Goal: Task Accomplishment & Management: Manage account settings

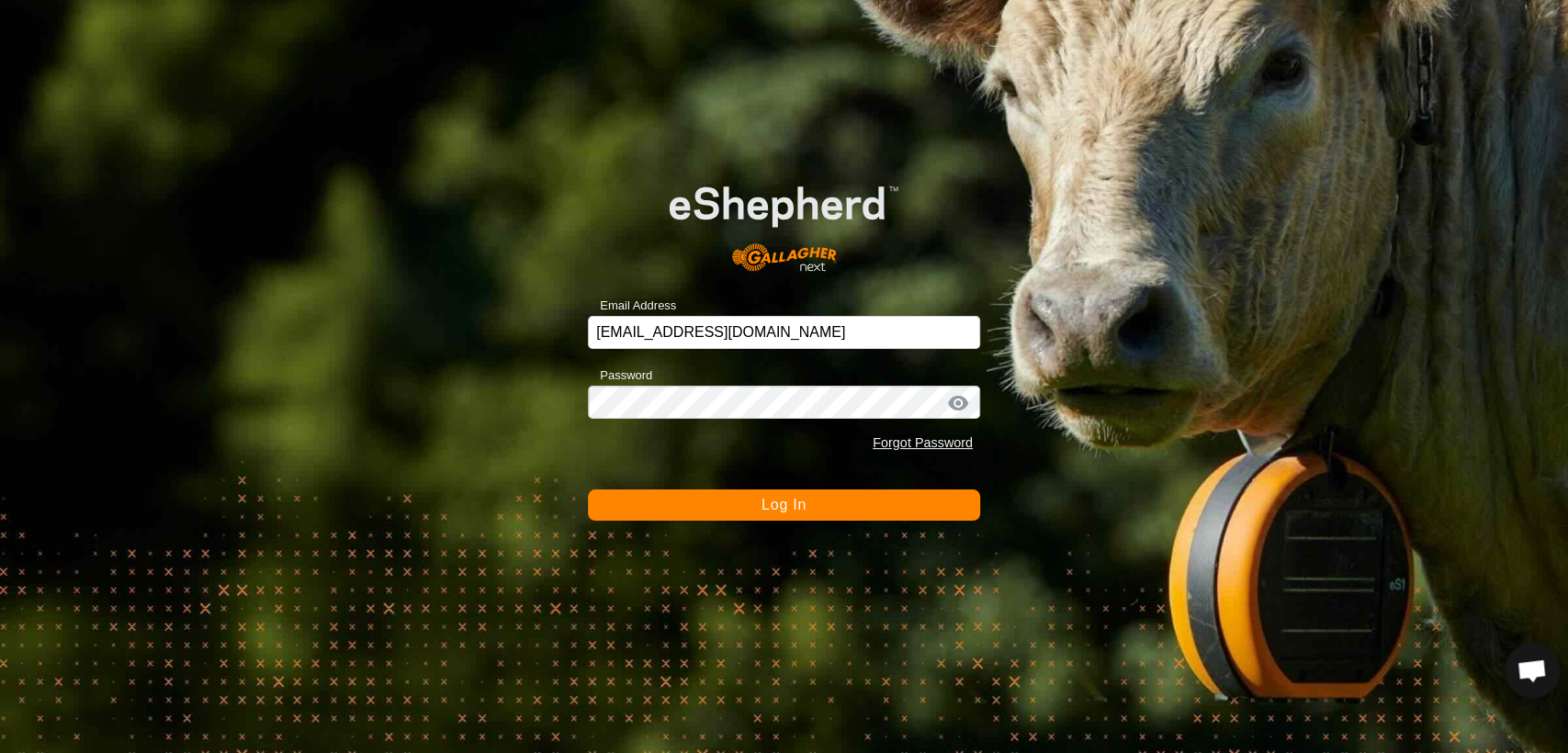
click at [674, 510] on button "Log In" at bounding box center [783, 505] width 392 height 31
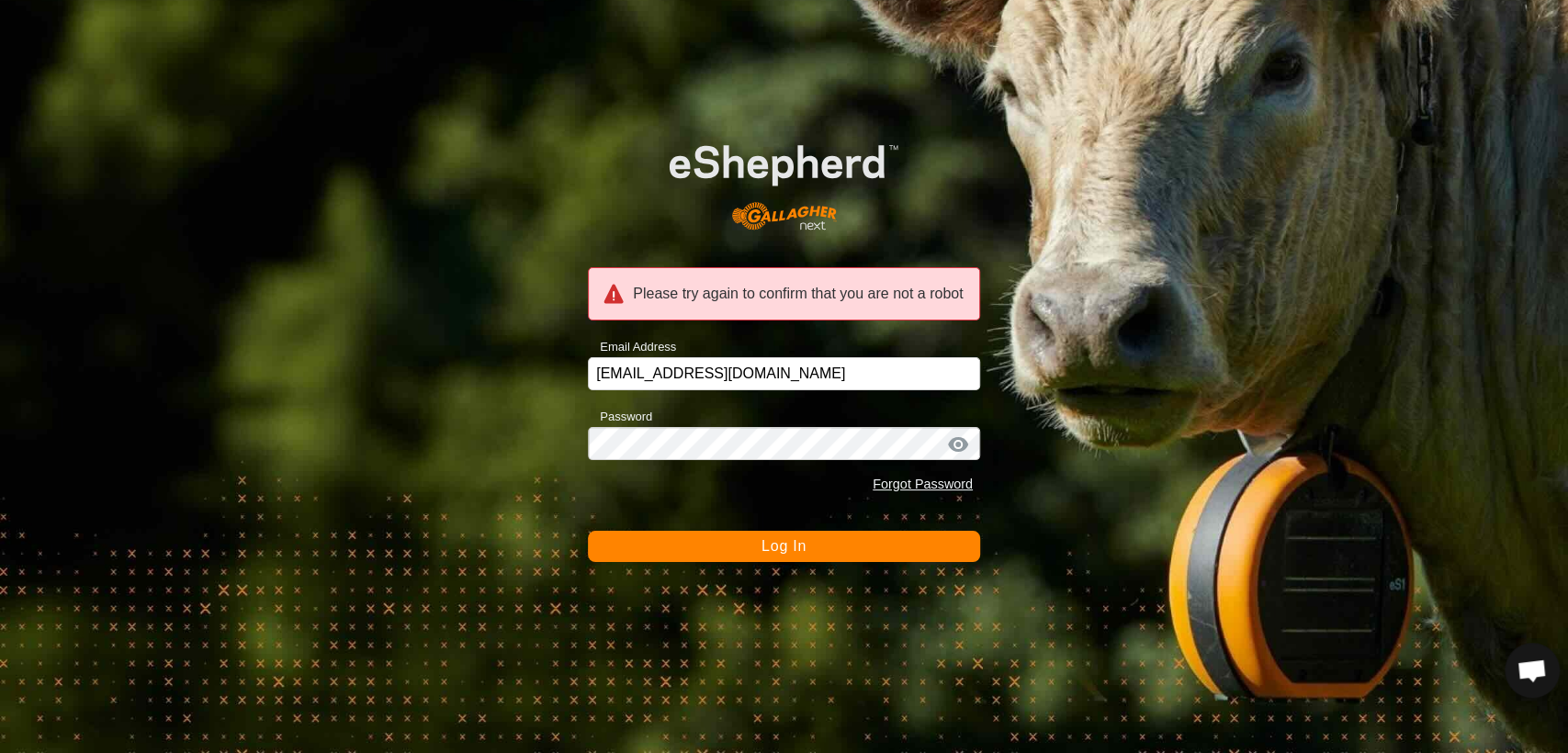
click at [676, 548] on button "Log In" at bounding box center [783, 547] width 392 height 31
click at [720, 377] on input "kupschy@gmail.com" at bounding box center [783, 374] width 392 height 33
click at [587, 531] on button "Log In" at bounding box center [783, 547] width 392 height 31
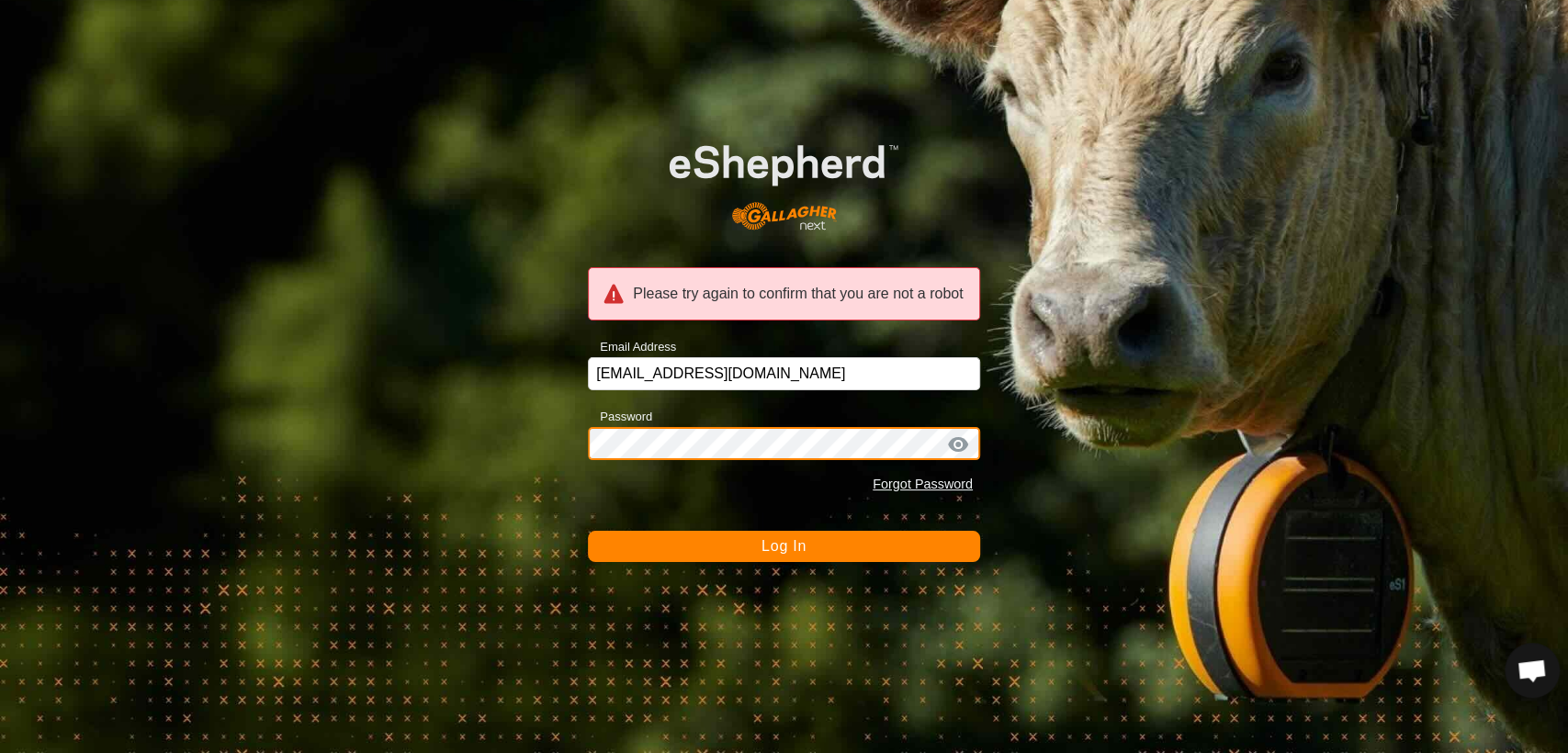
click at [587, 531] on button "Log In" at bounding box center [783, 547] width 392 height 31
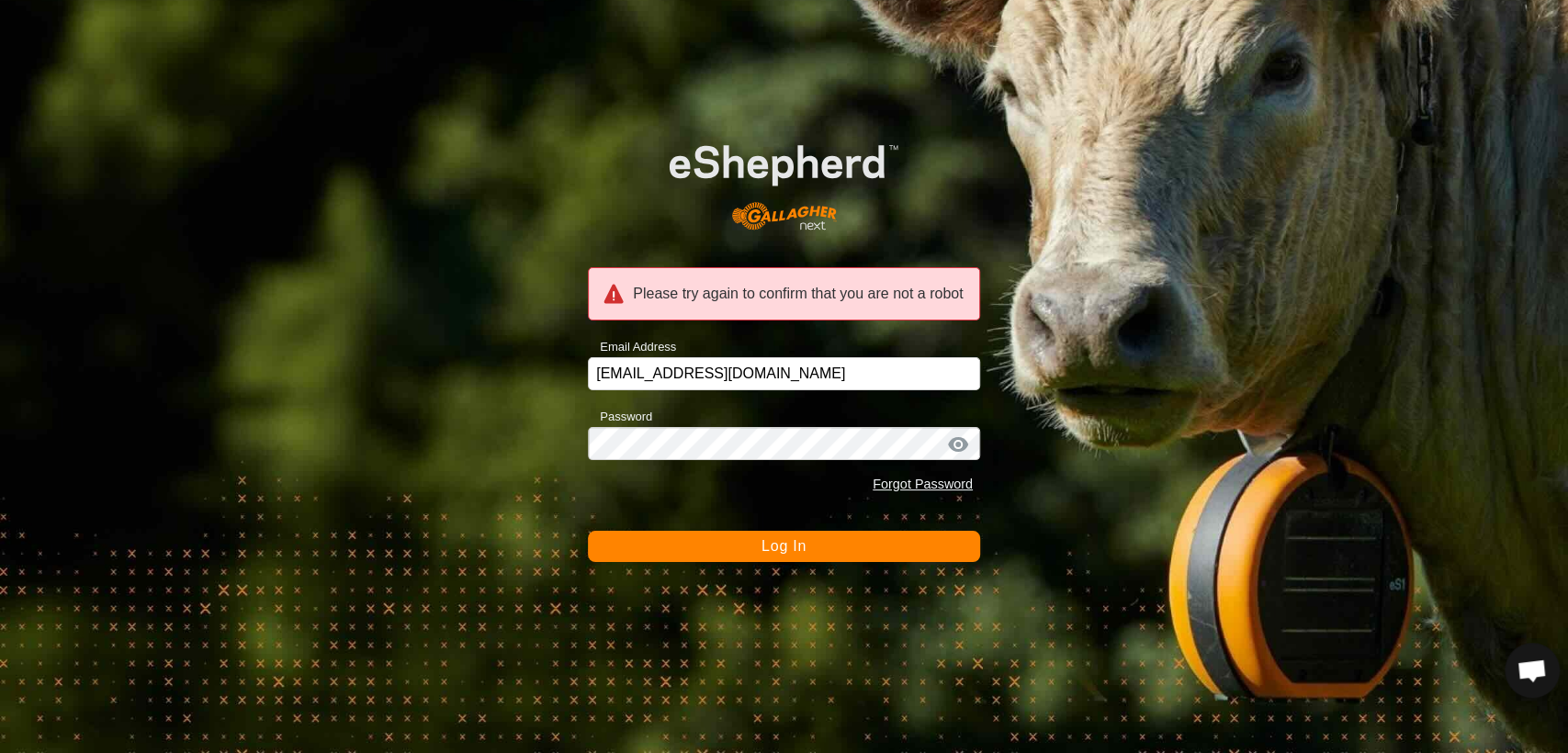
click at [681, 541] on button "Log In" at bounding box center [783, 547] width 392 height 31
click at [965, 440] on div at bounding box center [958, 444] width 28 height 18
click at [748, 552] on button "Log In" at bounding box center [783, 547] width 392 height 31
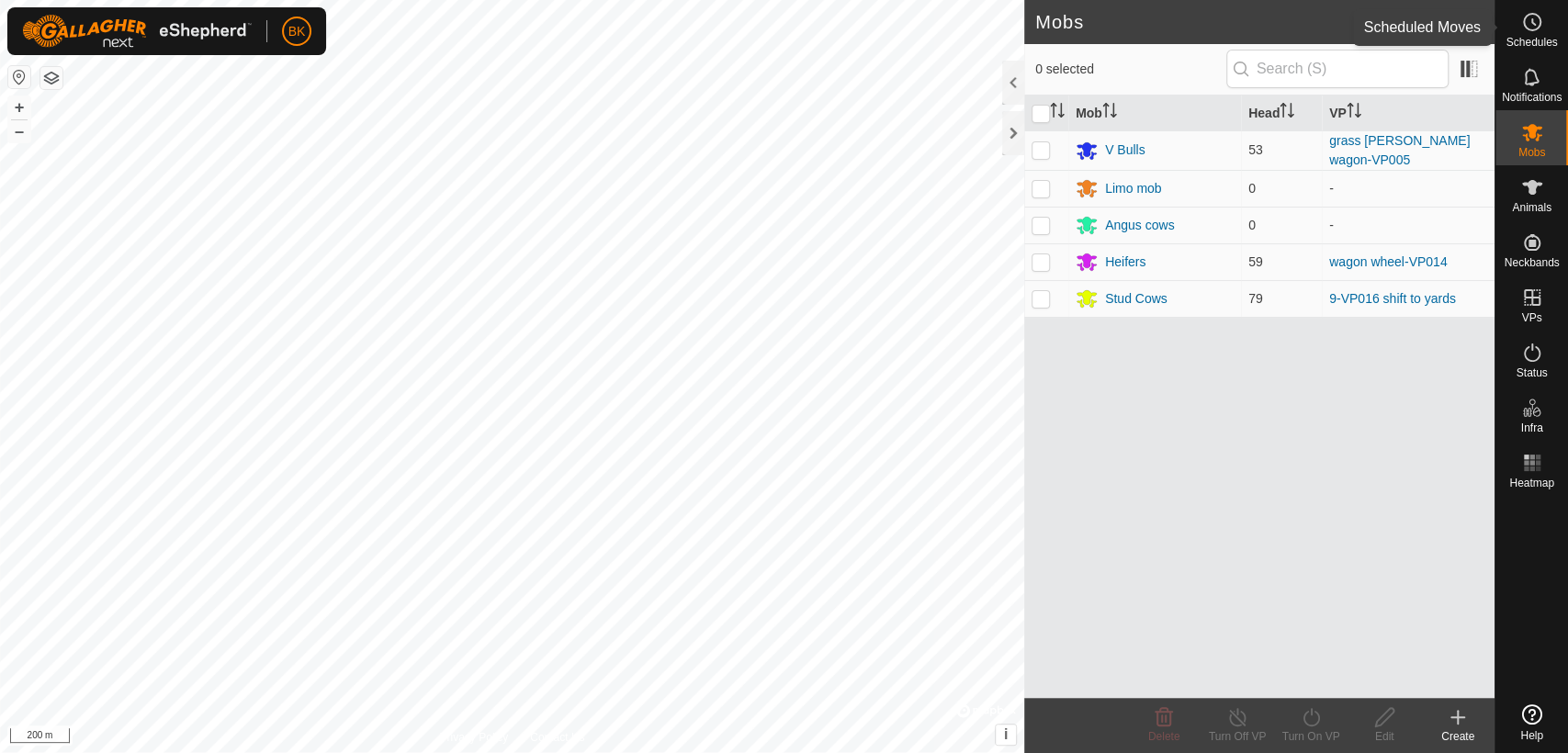
click at [1526, 25] on icon at bounding box center [1532, 22] width 22 height 22
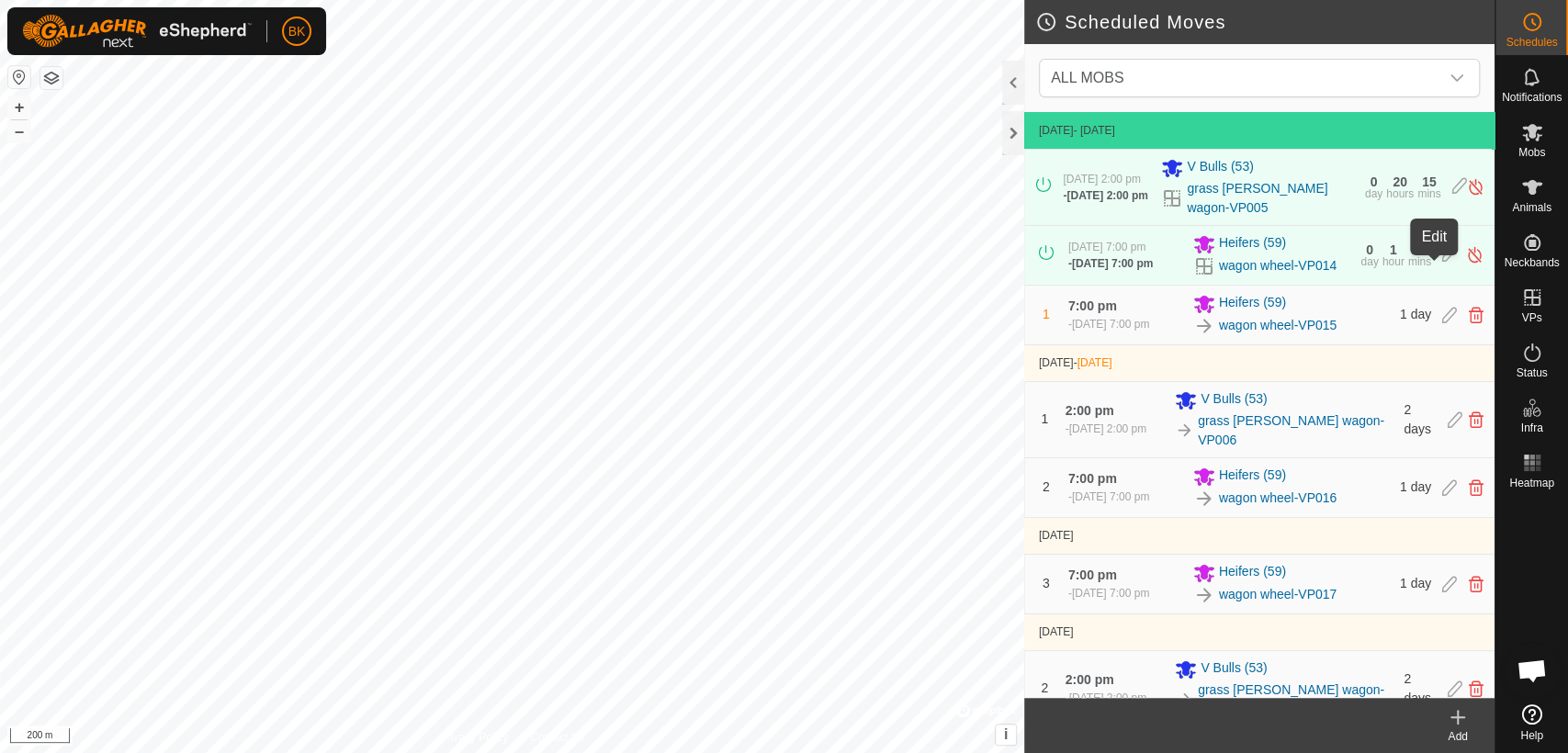
click at [1441, 264] on icon at bounding box center [1449, 255] width 15 height 19
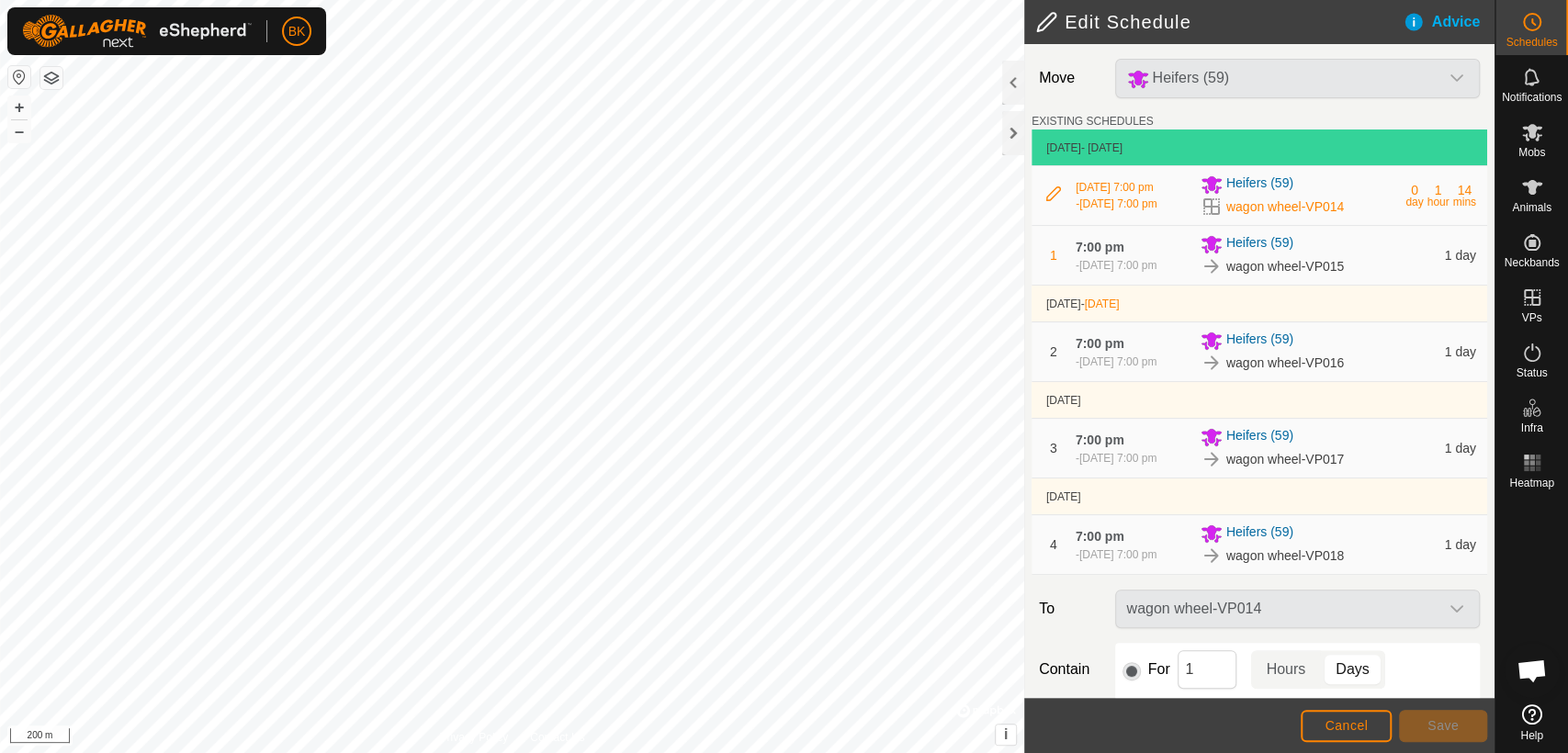
click at [1317, 259] on span "wagon wheel-VP015" at bounding box center [1285, 266] width 117 height 19
click at [1351, 737] on button "Cancel" at bounding box center [1345, 726] width 90 height 32
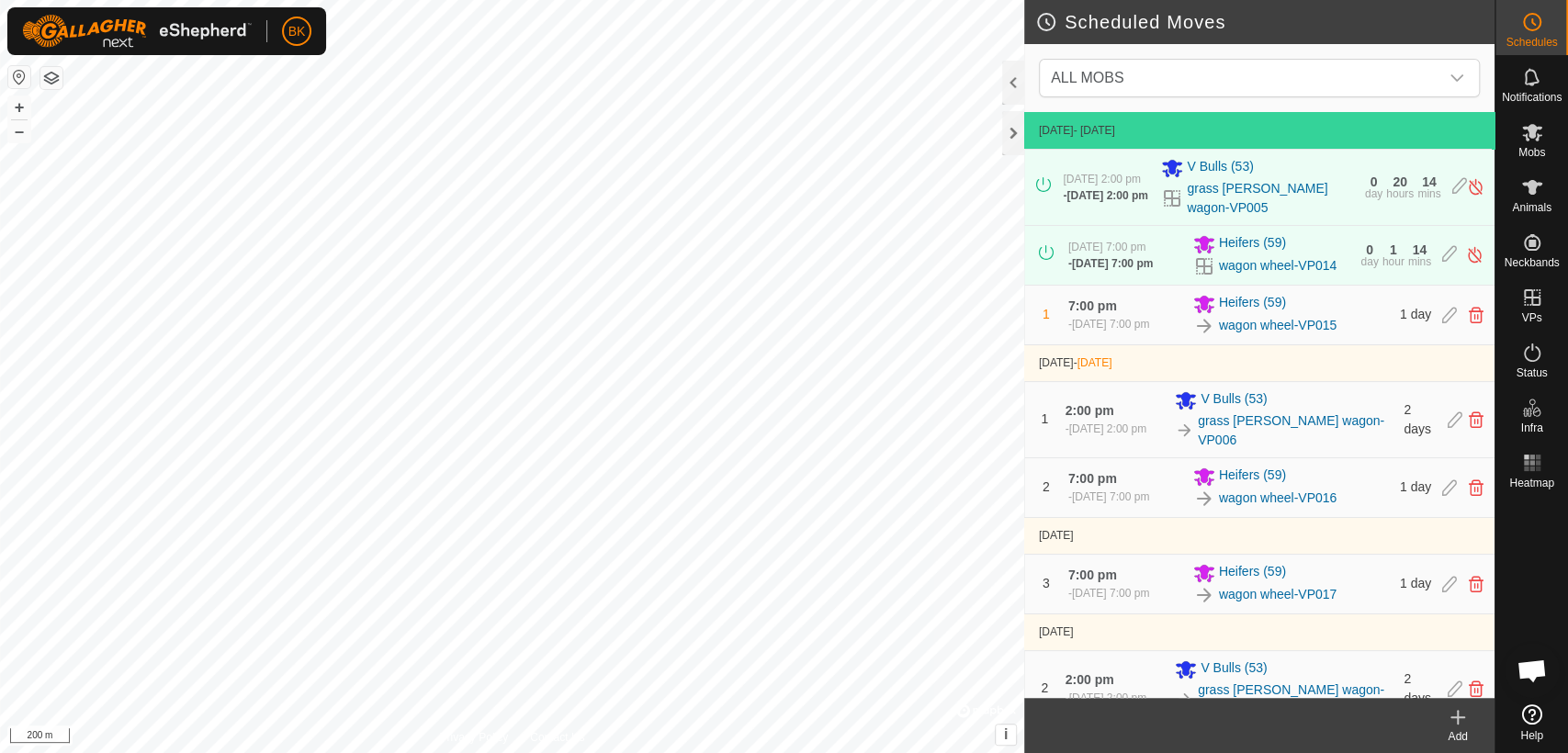
click at [1354, 517] on div "2 7:00 pm [DATE], 7:00 pm Heifers (59) wagon wheel-VP016 1 day" at bounding box center [1259, 488] width 455 height 59
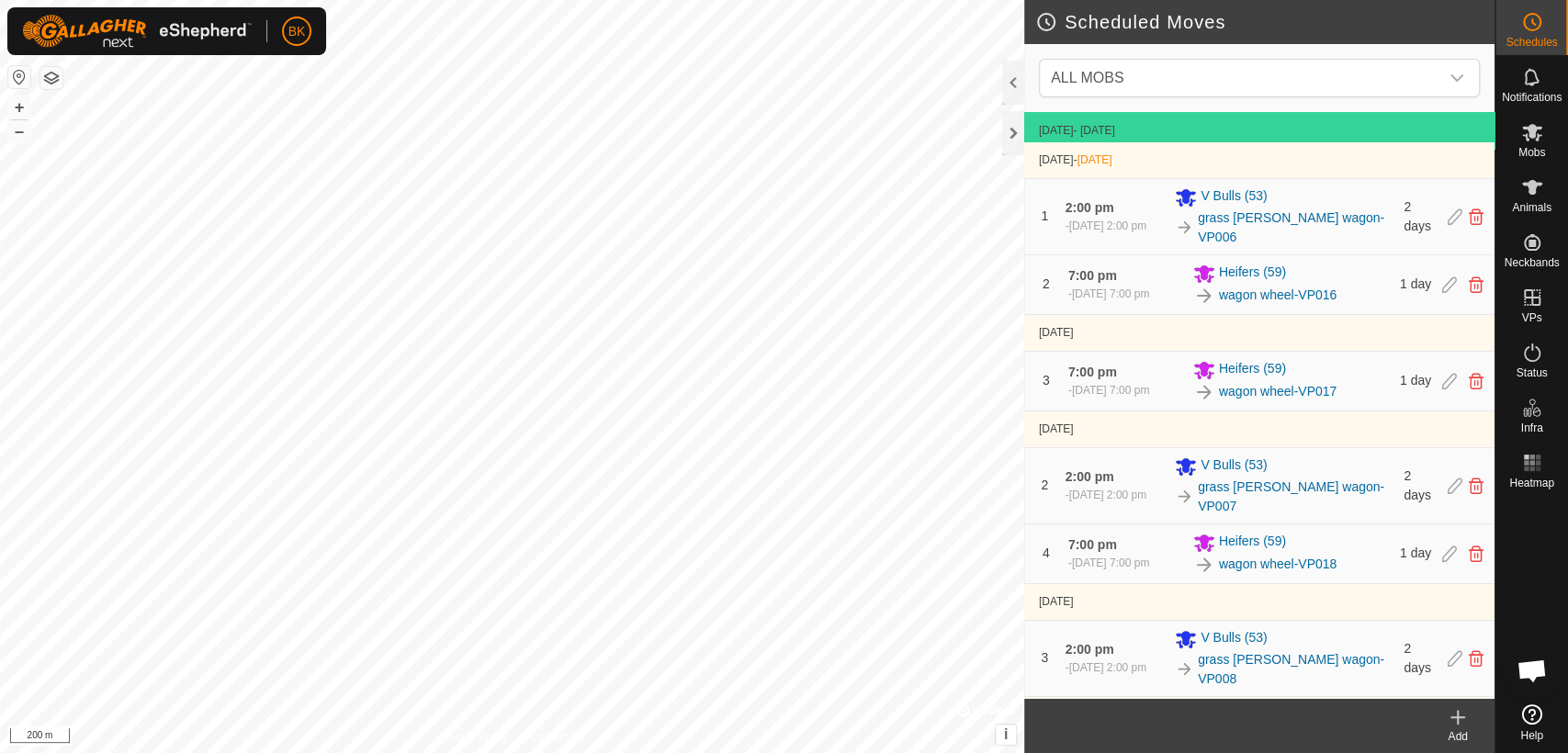
scroll to position [244, 0]
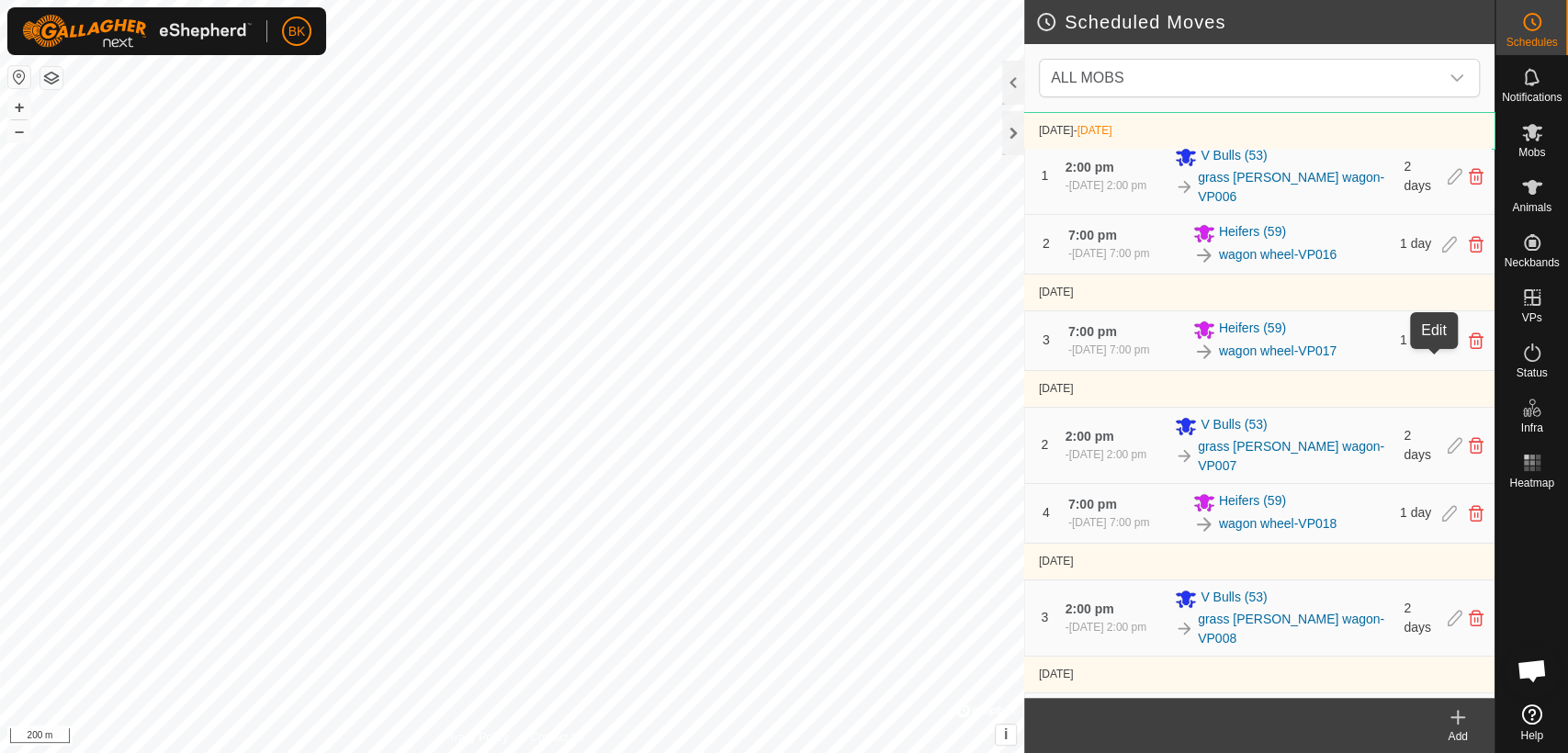
click at [1441, 349] on icon at bounding box center [1449, 341] width 15 height 17
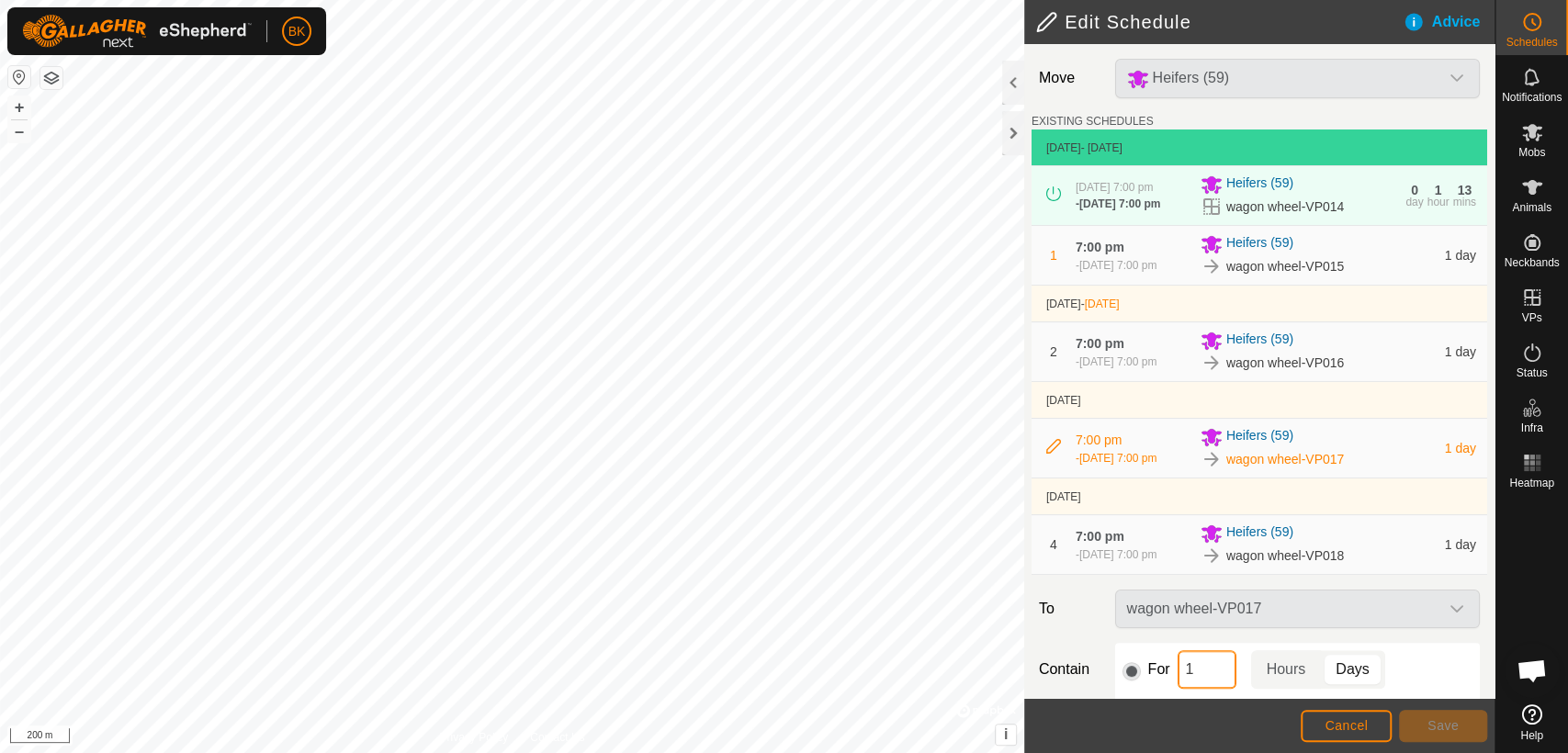
click at [1190, 671] on input "1" at bounding box center [1207, 670] width 59 height 39
type input "2"
click at [1446, 729] on span "Save" at bounding box center [1442, 726] width 31 height 15
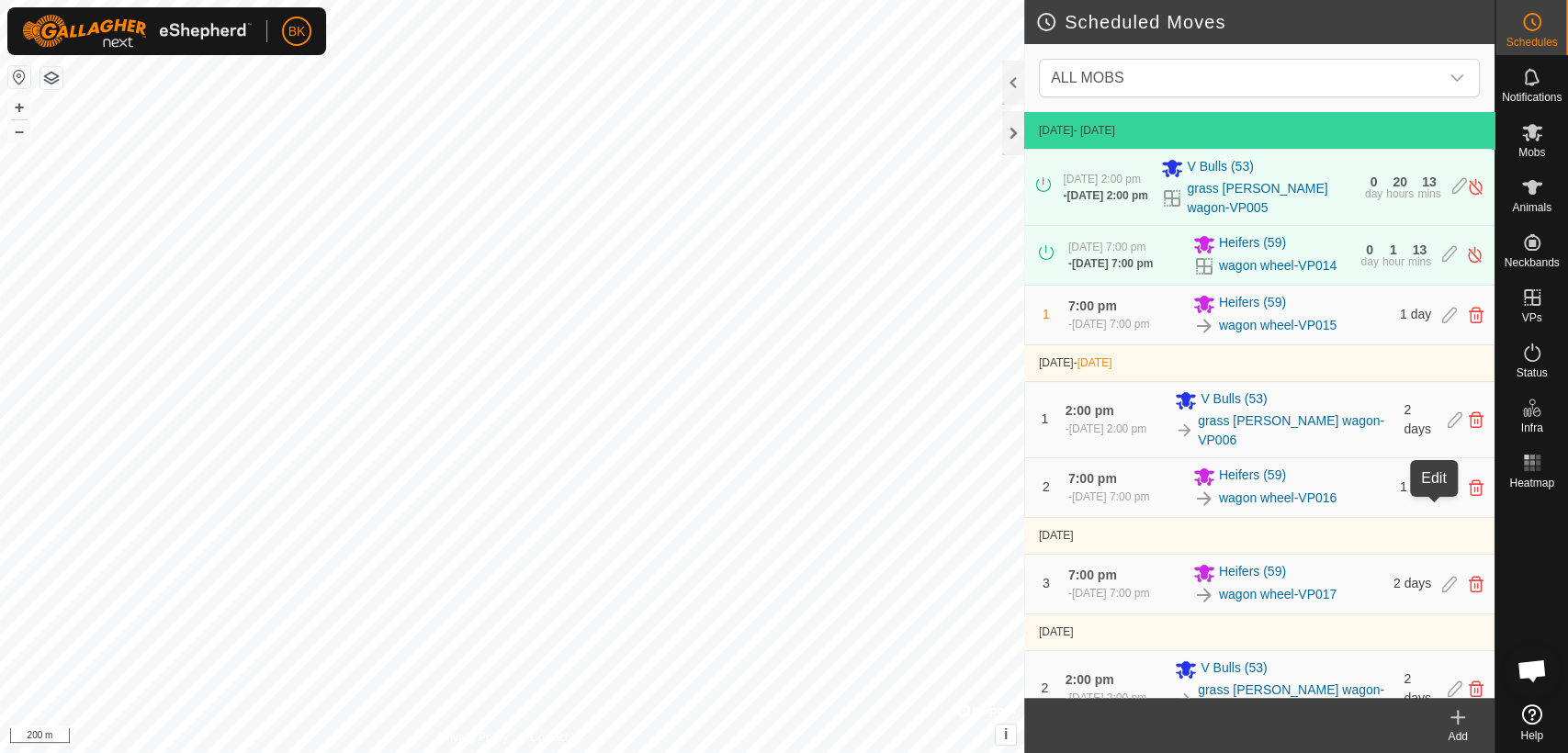
click at [1441, 496] on icon at bounding box center [1449, 488] width 15 height 17
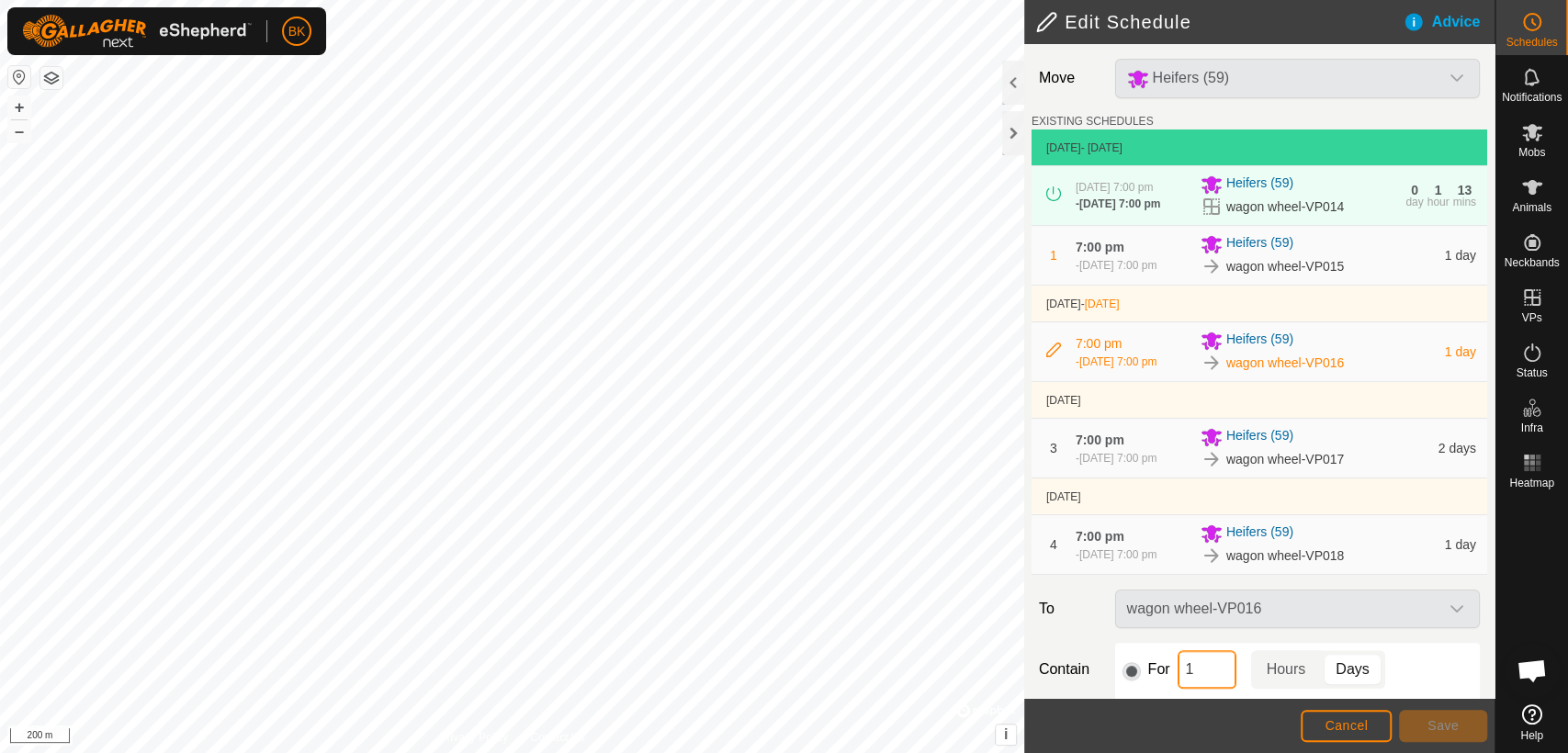
click at [1198, 653] on input "1" at bounding box center [1207, 670] width 59 height 39
type input "2"
click at [1428, 720] on span "Save" at bounding box center [1442, 726] width 31 height 15
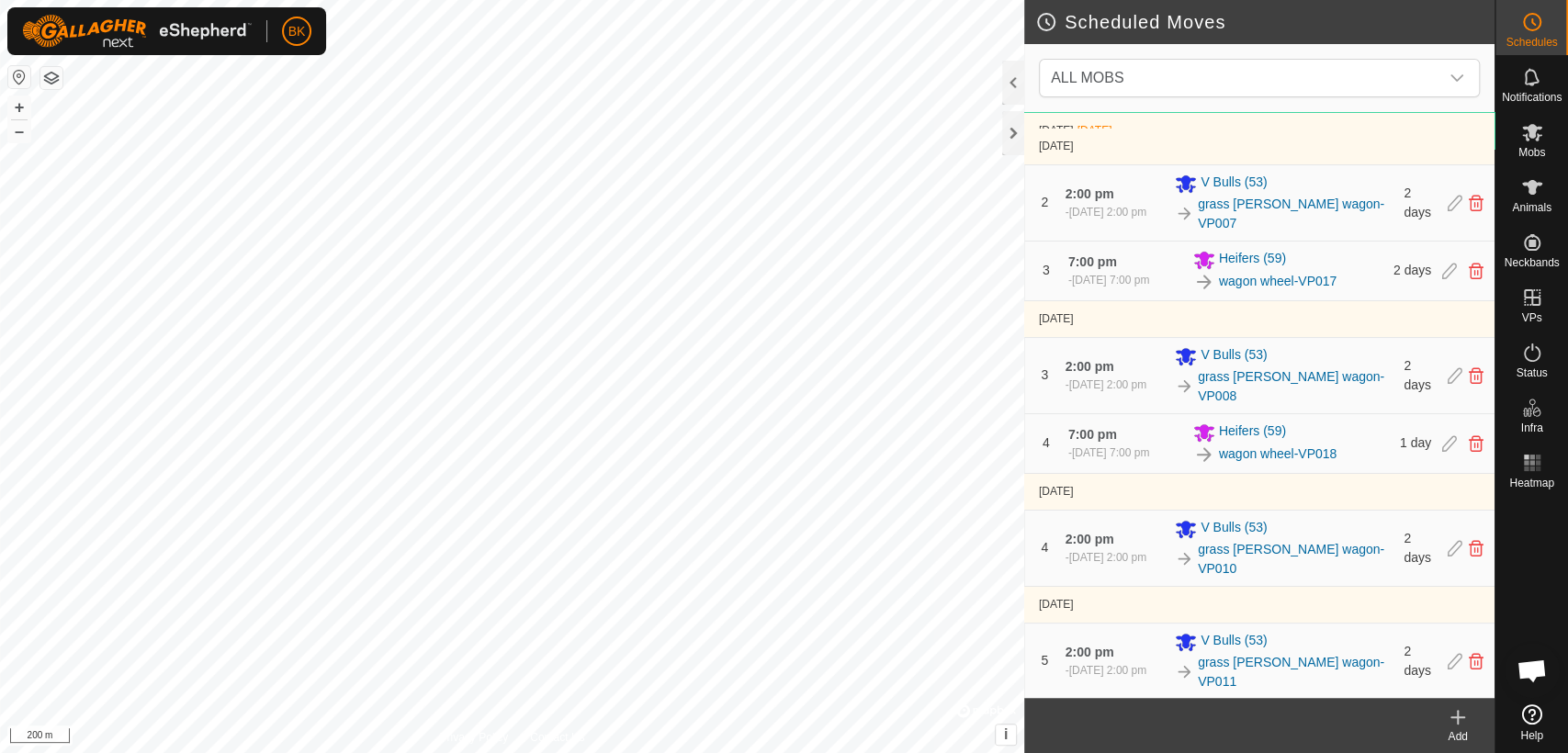
scroll to position [408, 0]
click at [1441, 438] on icon at bounding box center [1449, 442] width 15 height 17
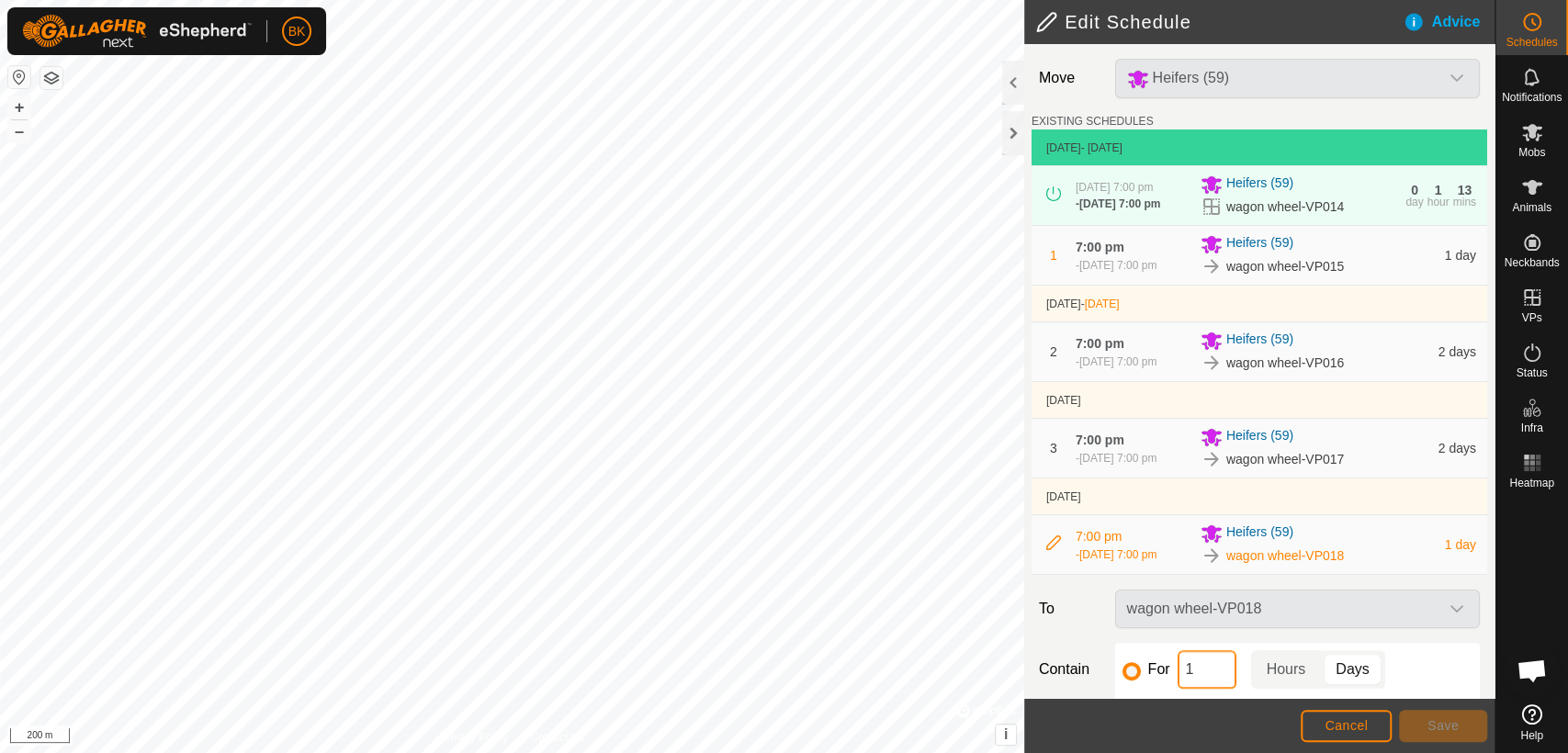
click at [1194, 671] on input "1" at bounding box center [1207, 670] width 59 height 39
type input "2"
click at [1422, 707] on footer "Cancel Save" at bounding box center [1259, 726] width 470 height 55
click at [1428, 730] on span "Save" at bounding box center [1442, 726] width 31 height 15
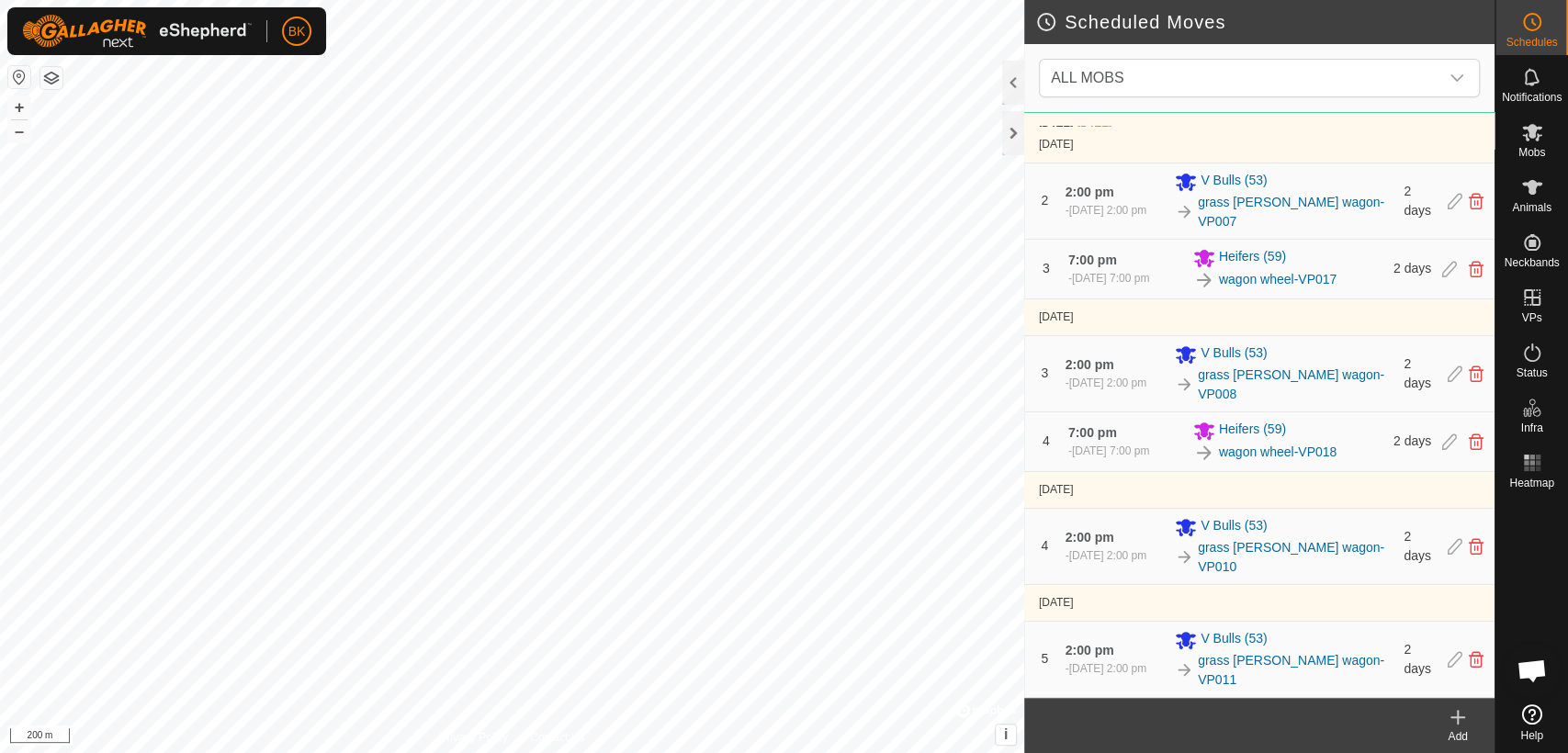
scroll to position [412, 0]
click at [1441, 448] on icon at bounding box center [1449, 442] width 15 height 17
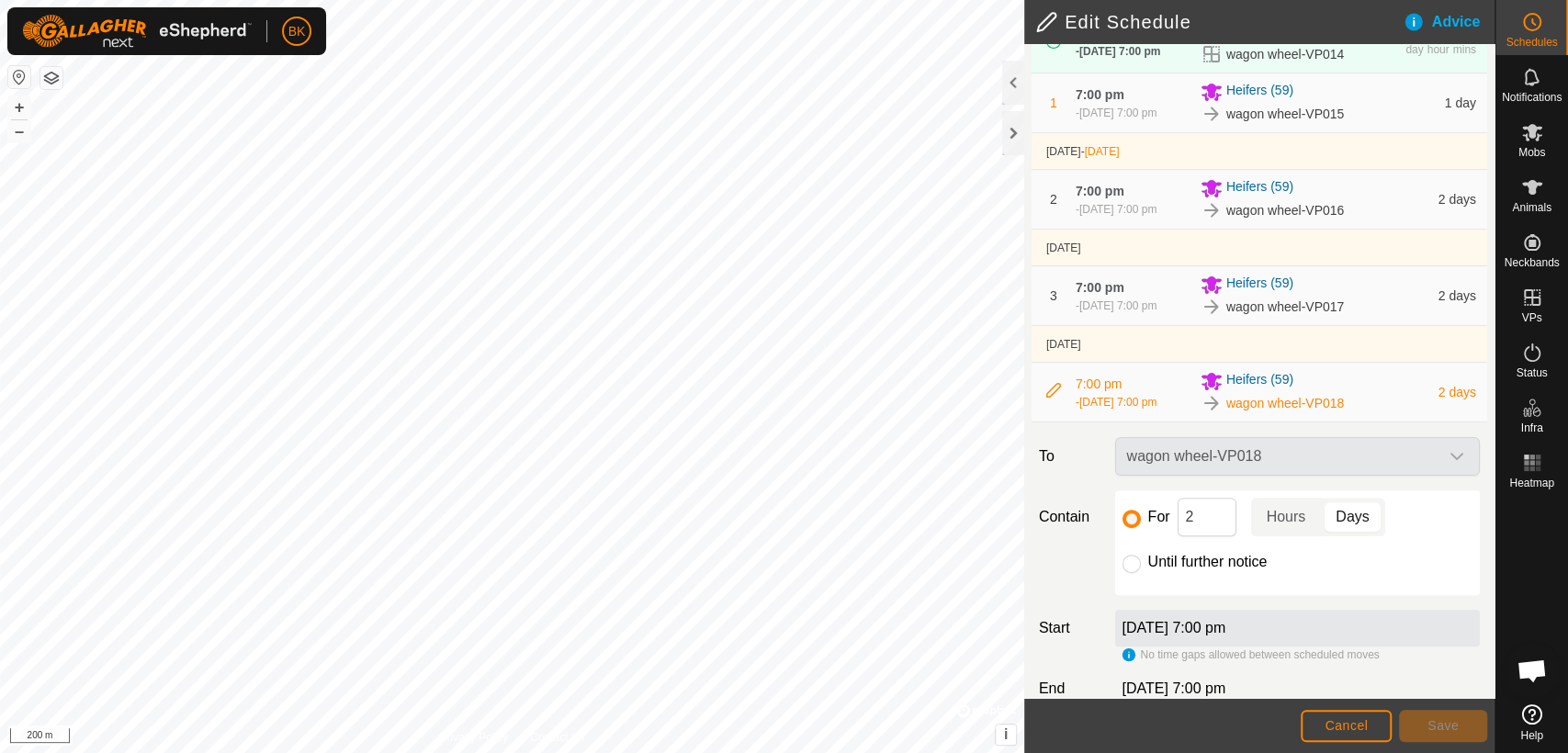
scroll to position [183, 0]
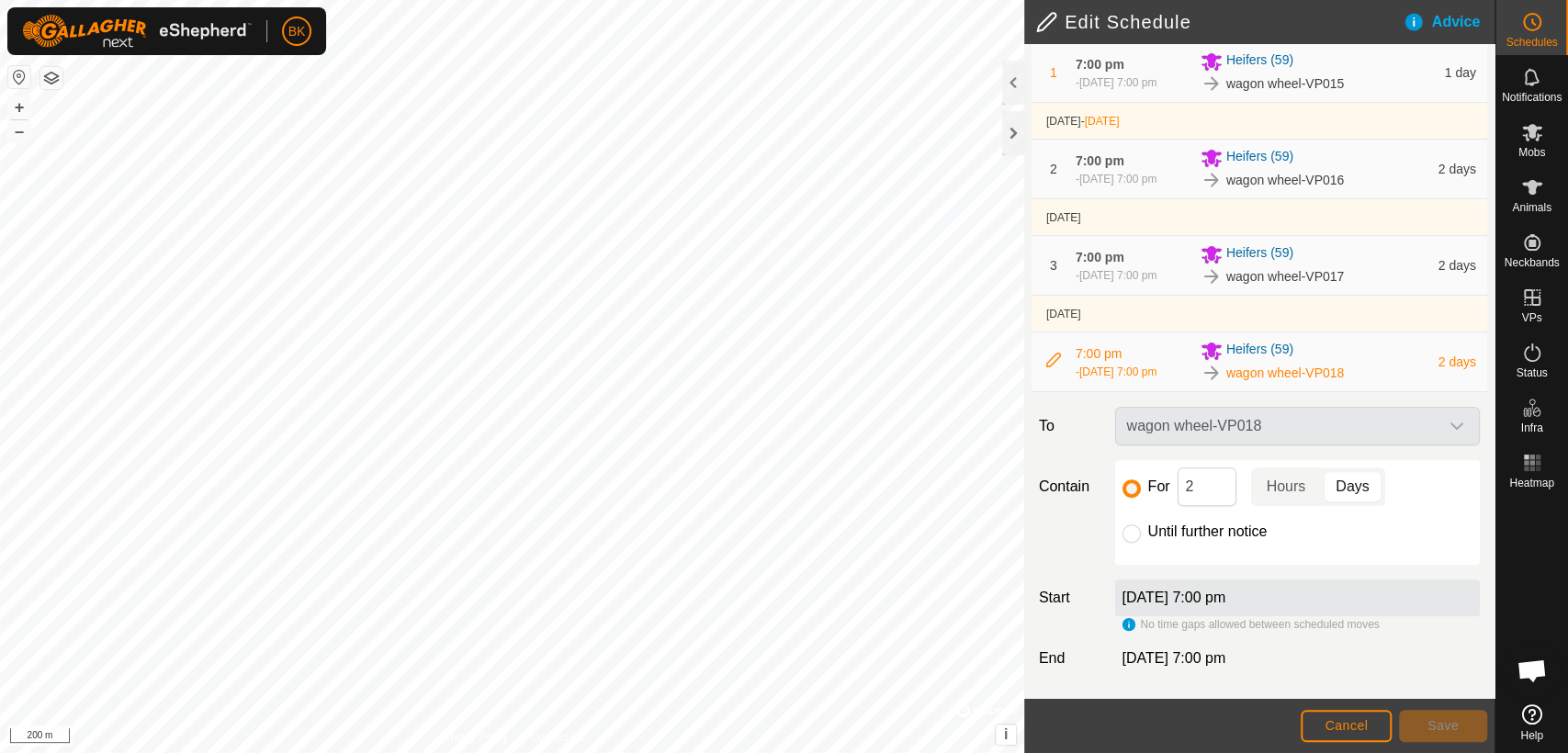
click at [1369, 431] on div "wagon wheel-VP018" at bounding box center [1297, 427] width 380 height 39
click at [1045, 15] on h2 "Edit Schedule" at bounding box center [1219, 22] width 368 height 22
